Goal: Browse casually: Explore the website without a specific task or goal

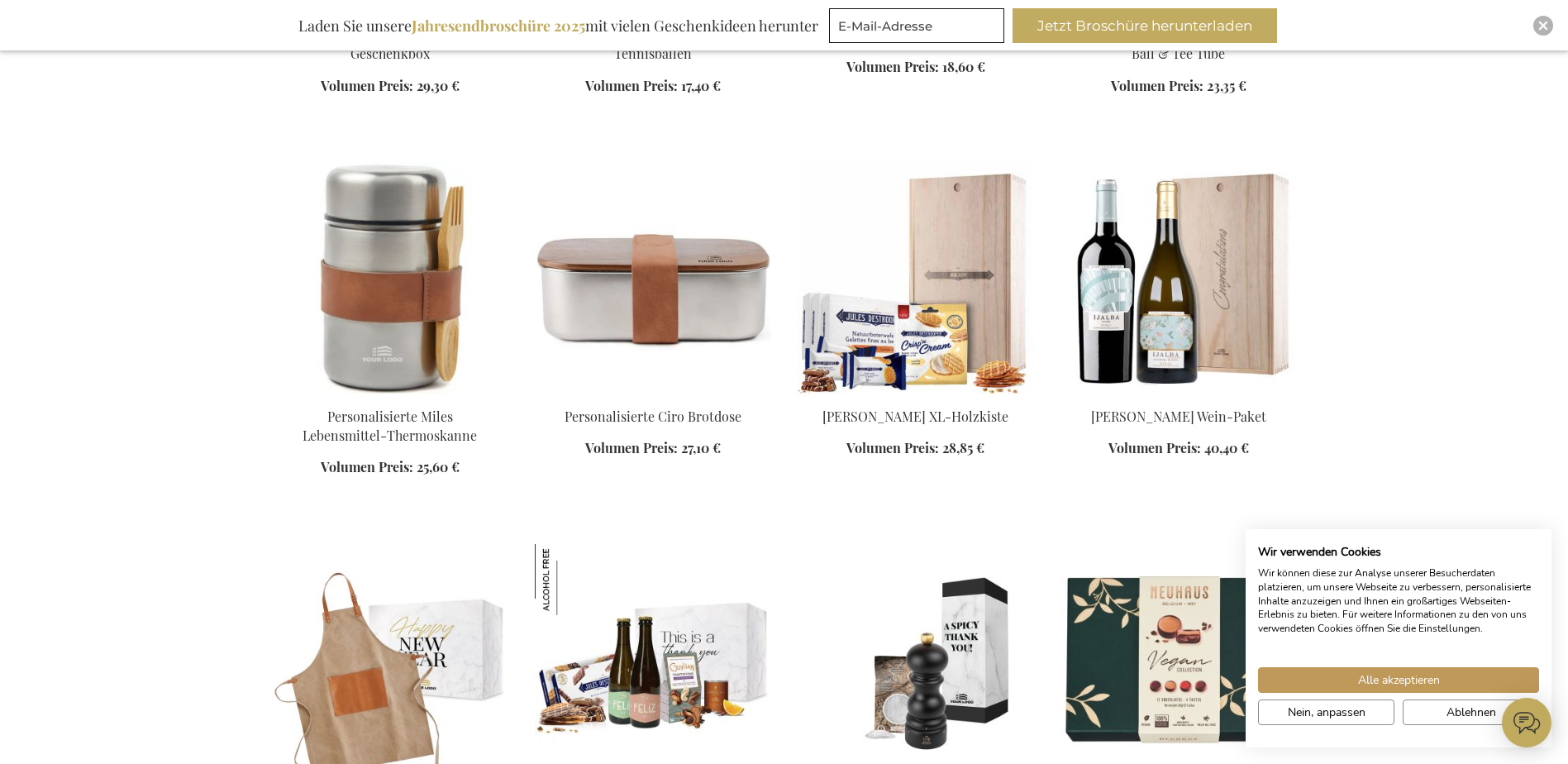
scroll to position [1736, 0]
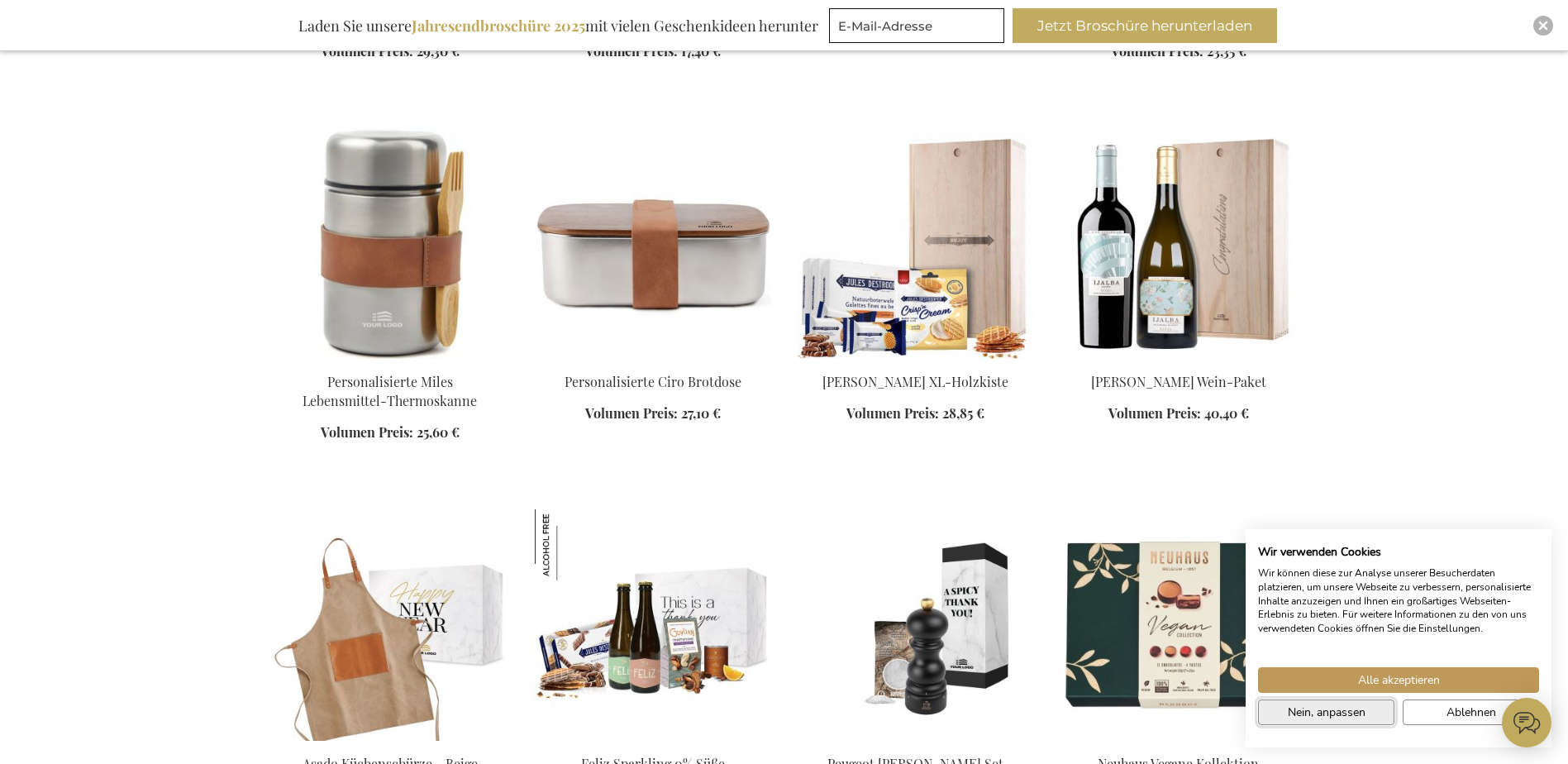
click at [1349, 714] on span "Nein, anpassen" at bounding box center [1326, 712] width 78 height 17
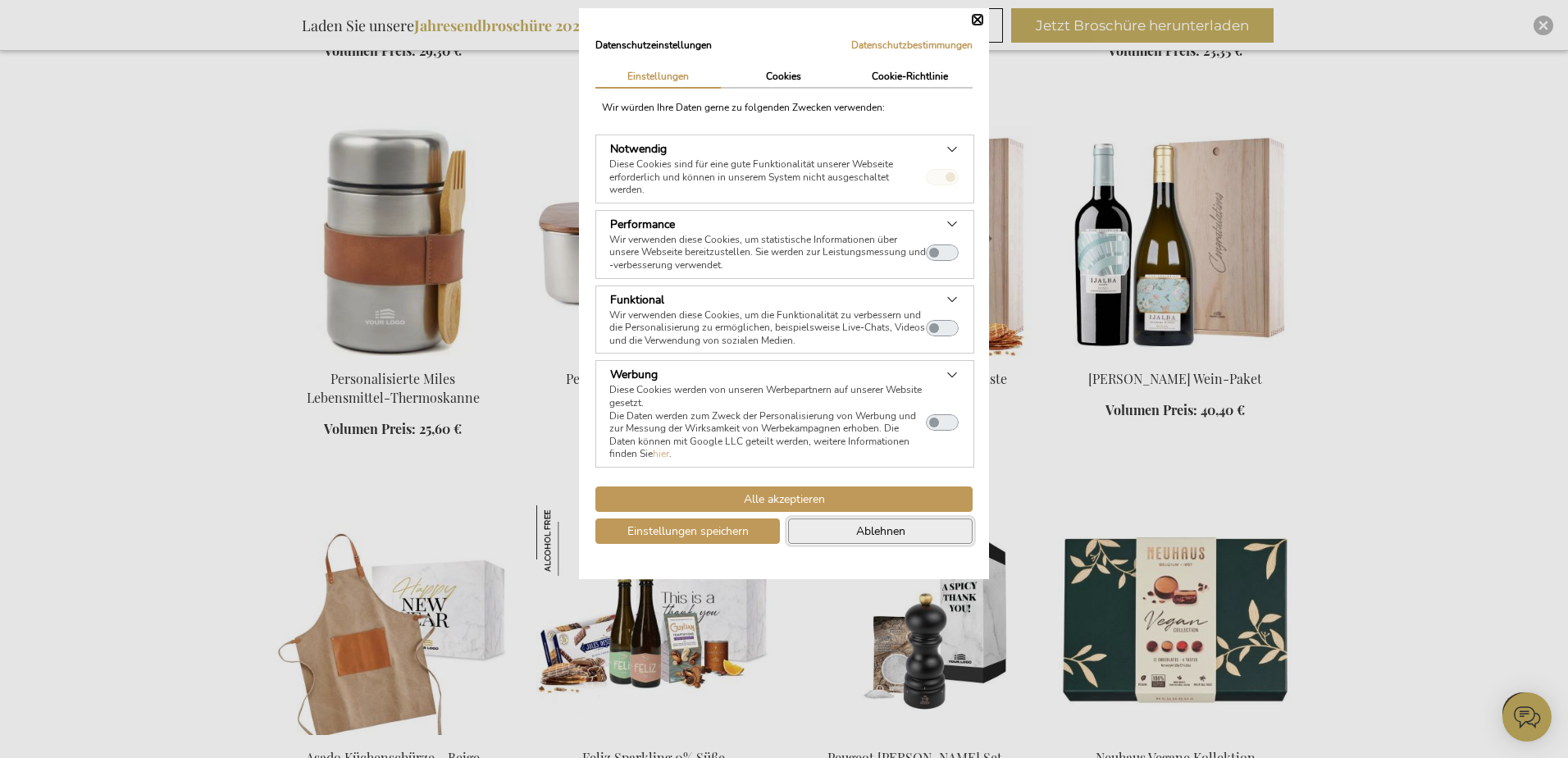
click at [881, 523] on span "Ablehnen" at bounding box center [881, 531] width 49 height 17
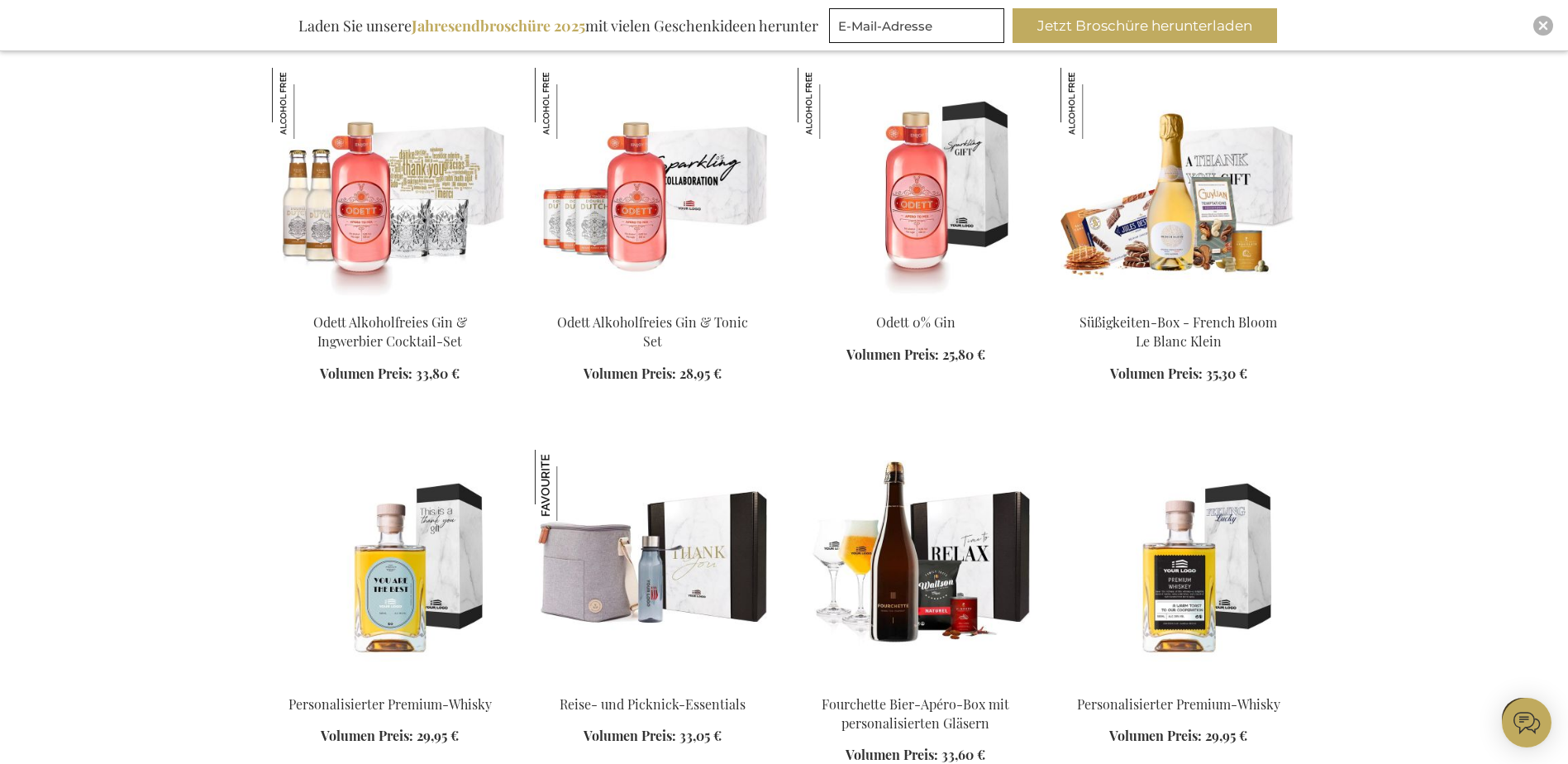
scroll to position [3803, 0]
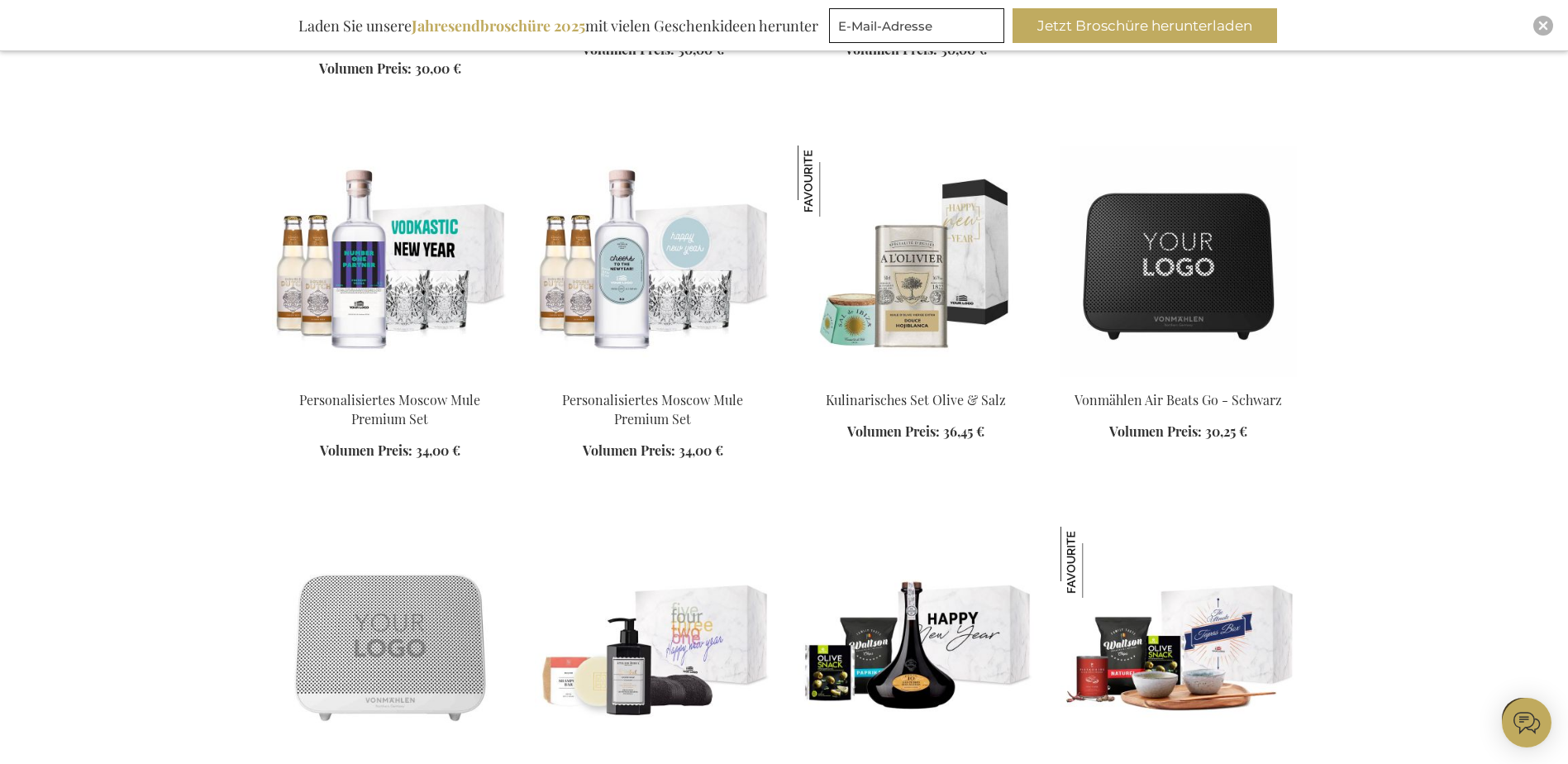
scroll to position [4795, 0]
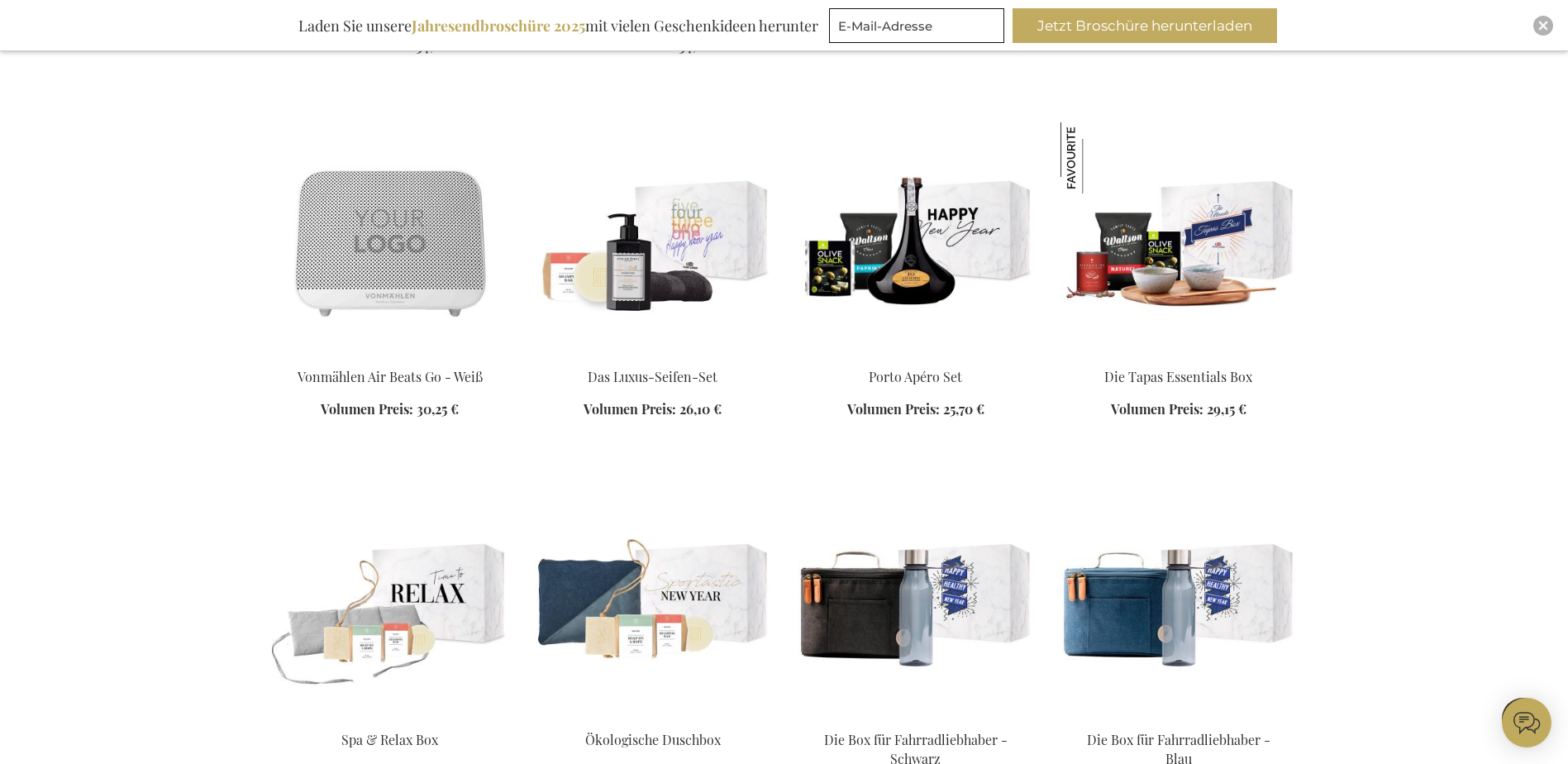
scroll to position [5208, 0]
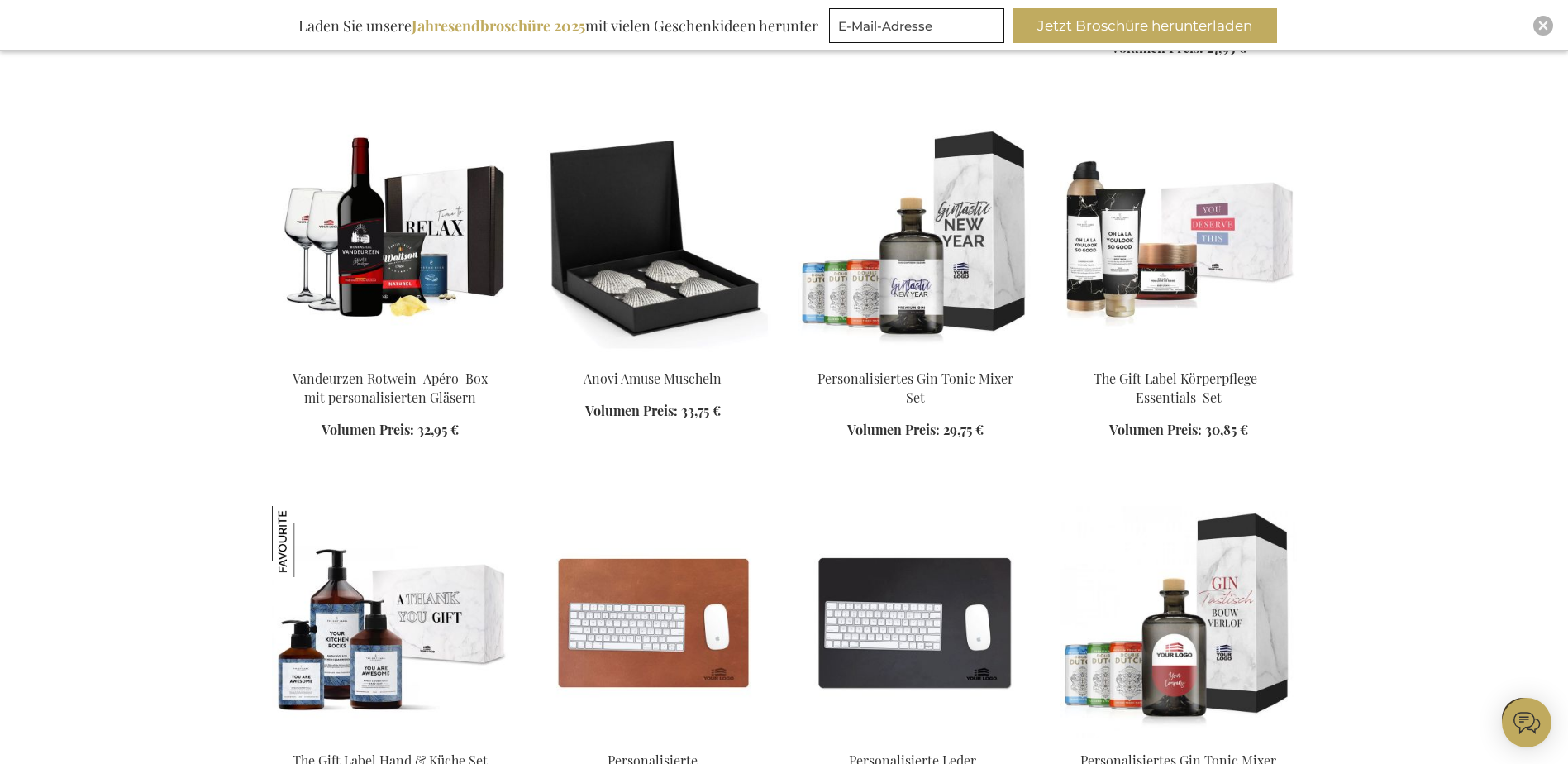
scroll to position [8432, 0]
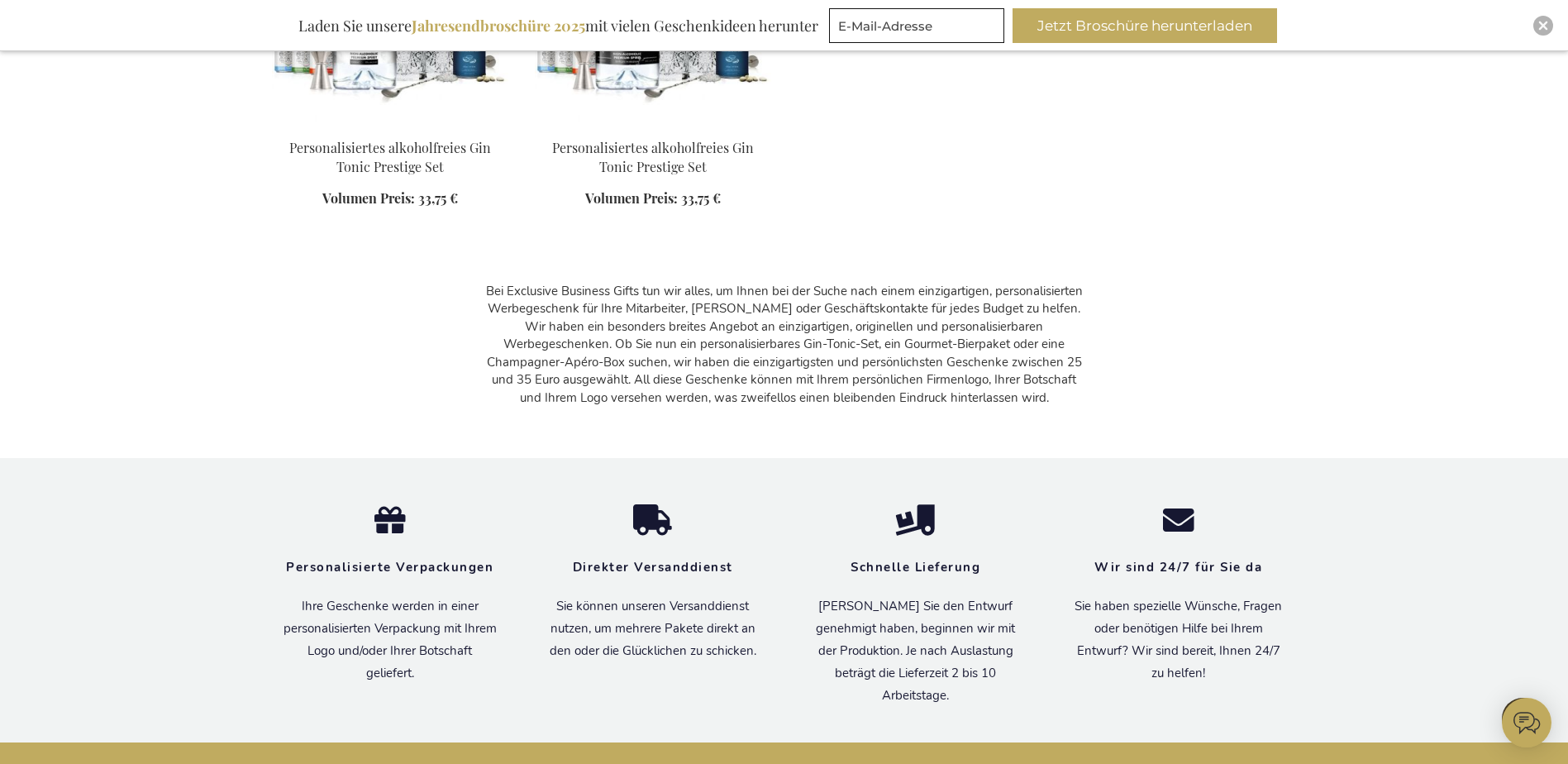
scroll to position [11409, 0]
